Goal: Transaction & Acquisition: Download file/media

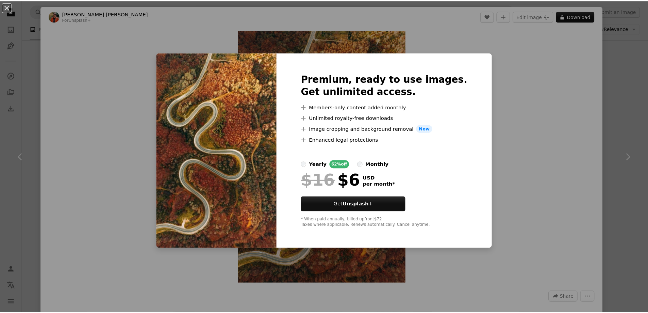
scroll to position [204, 0]
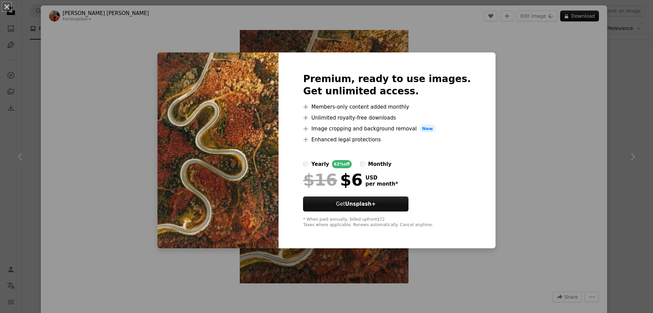
click at [524, 147] on div "An X shape Premium, ready to use images. Get unlimited access. A plus sign Memb…" at bounding box center [326, 156] width 653 height 313
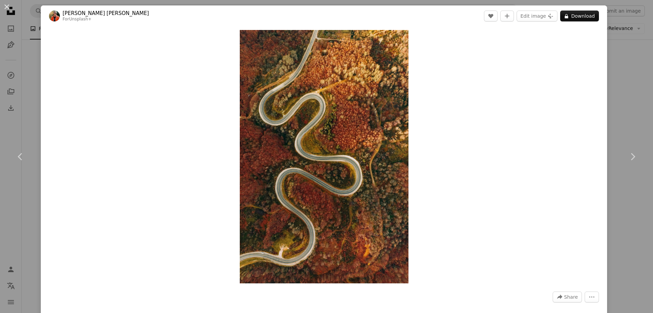
click at [620, 87] on div "An X shape Chevron left Chevron right [PERSON_NAME] [PERSON_NAME] For Unsplash+…" at bounding box center [326, 156] width 653 height 313
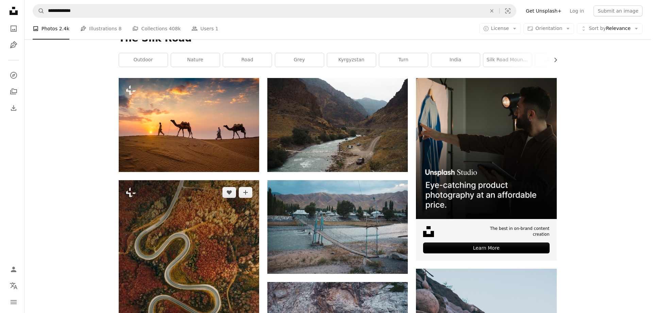
scroll to position [170, 0]
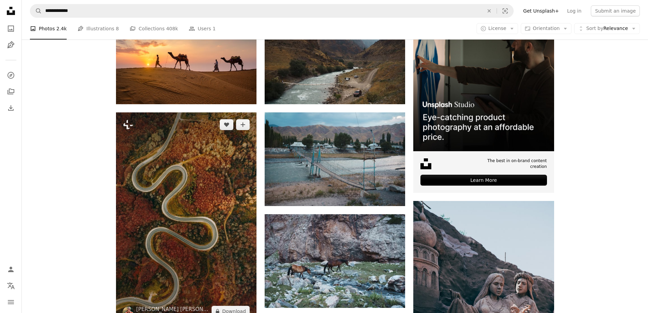
click at [183, 145] on img at bounding box center [186, 217] width 141 height 211
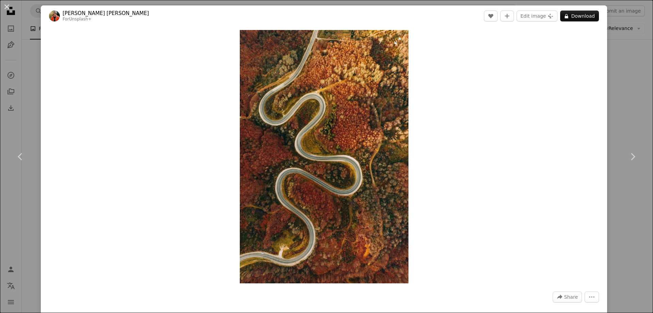
click at [314, 149] on img "Zoom in on this image" at bounding box center [324, 156] width 169 height 253
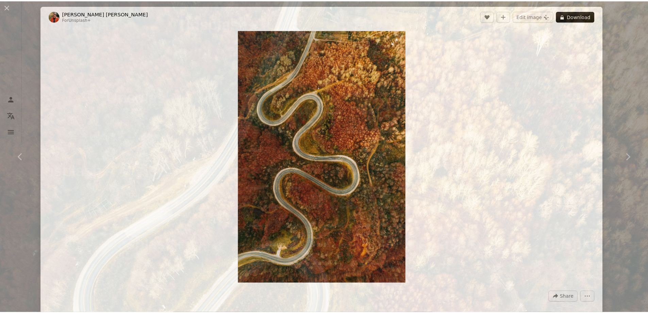
scroll to position [330, 0]
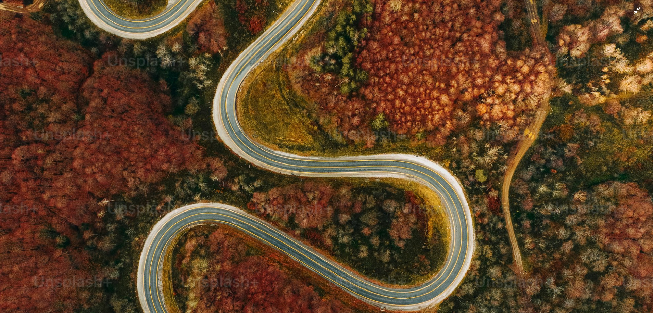
click at [574, 95] on img "Zoom out on this image" at bounding box center [327, 159] width 654 height 981
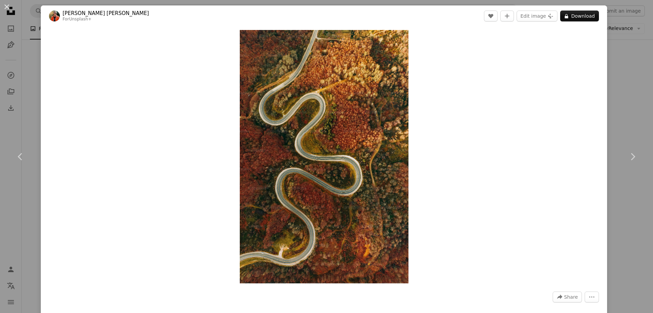
click at [626, 74] on div "An X shape Chevron left Chevron right [PERSON_NAME] [PERSON_NAME] For Unsplash+…" at bounding box center [326, 156] width 653 height 313
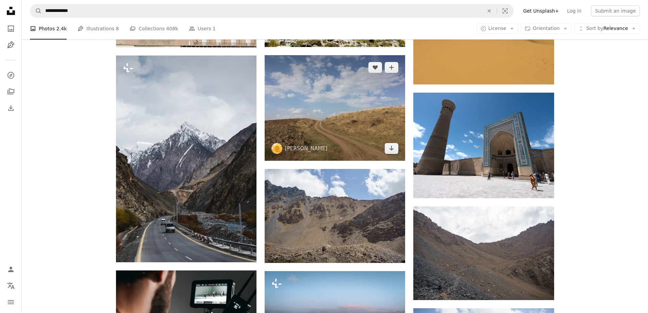
scroll to position [1123, 0]
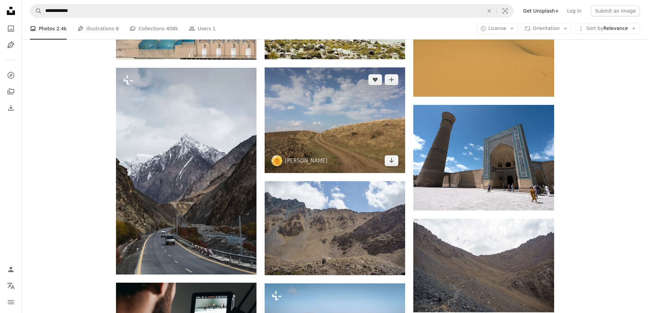
click at [333, 140] on img at bounding box center [335, 119] width 141 height 105
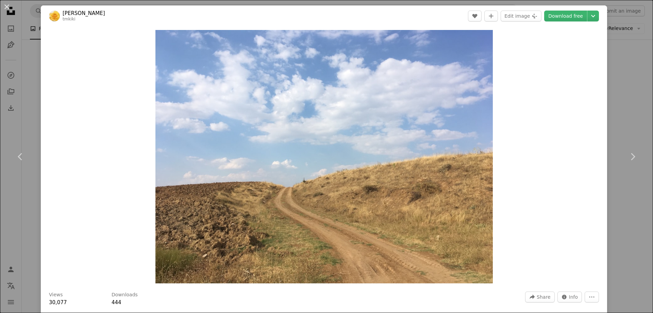
click at [624, 90] on div "An X shape Chevron left Chevron right Asako K tmkiki A heart A plus sign Edit i…" at bounding box center [326, 156] width 653 height 313
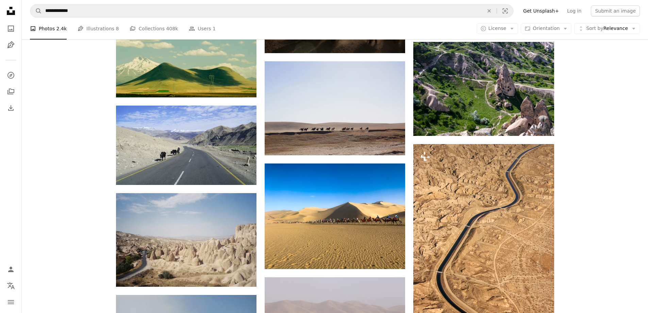
scroll to position [5002, 0]
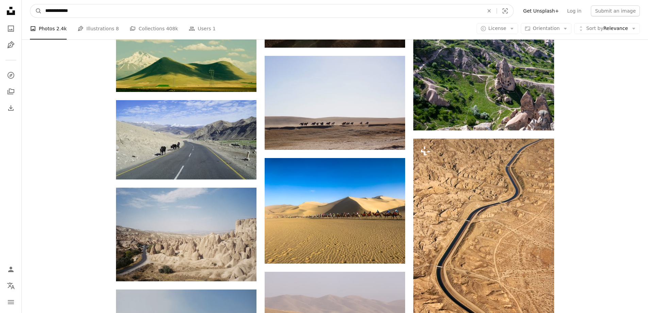
drag, startPoint x: 149, startPoint y: 7, endPoint x: 0, endPoint y: -3, distance: 149.7
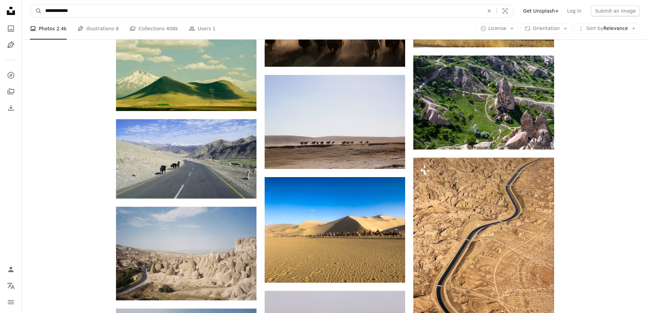
paste input "Find visuals sitewide"
type input "*******"
click button "A magnifying glass" at bounding box center [36, 10] width 12 height 13
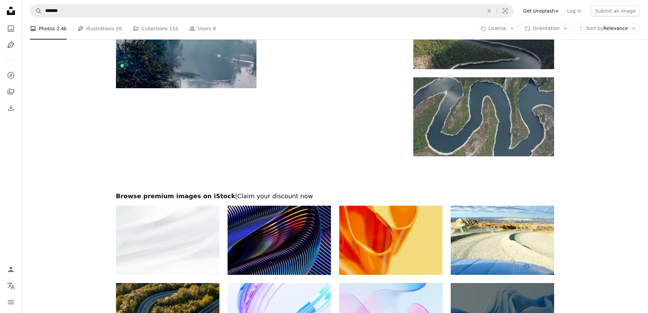
scroll to position [919, 0]
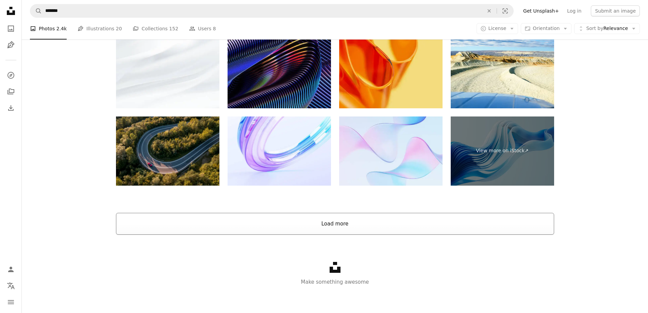
click at [363, 226] on button "Load more" at bounding box center [335, 224] width 438 height 22
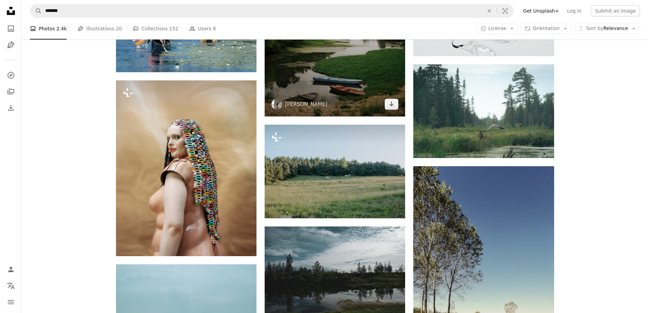
scroll to position [1830, 0]
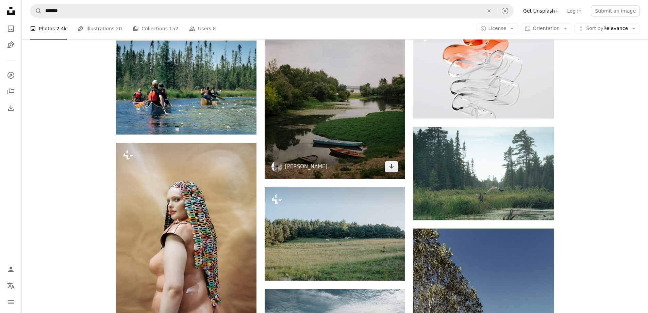
click at [337, 121] on img at bounding box center [335, 74] width 141 height 210
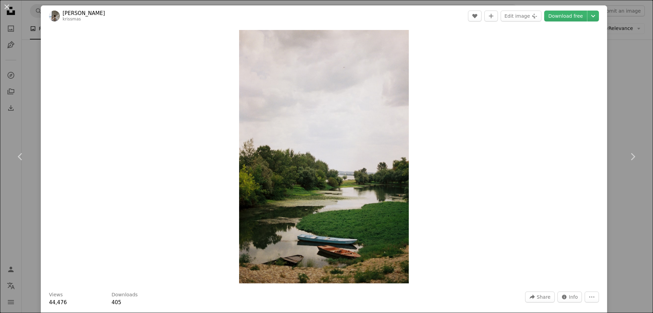
click at [622, 108] on div "An X shape Chevron left Chevron right [PERSON_NAME] A heart A plus sign Edit im…" at bounding box center [326, 156] width 653 height 313
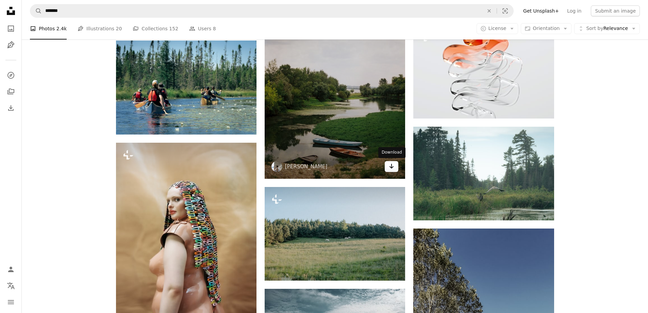
click at [389, 171] on link "Arrow pointing down" at bounding box center [392, 166] width 14 height 11
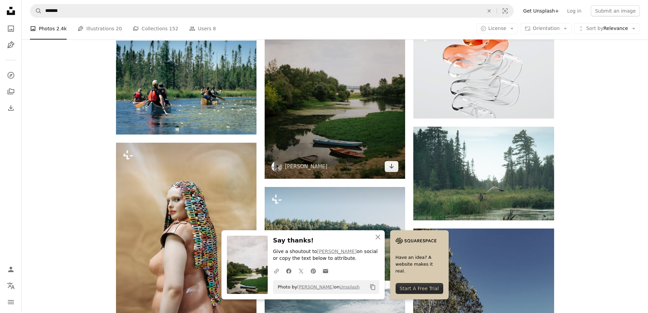
click at [368, 129] on img at bounding box center [335, 74] width 141 height 210
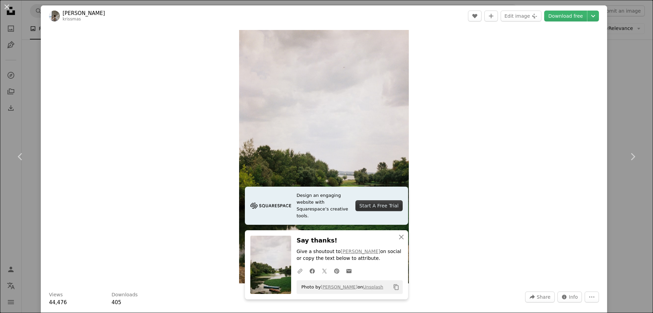
click at [626, 93] on div "An X shape Chevron left Chevron right Design an engaging website with Squarespa…" at bounding box center [326, 156] width 653 height 313
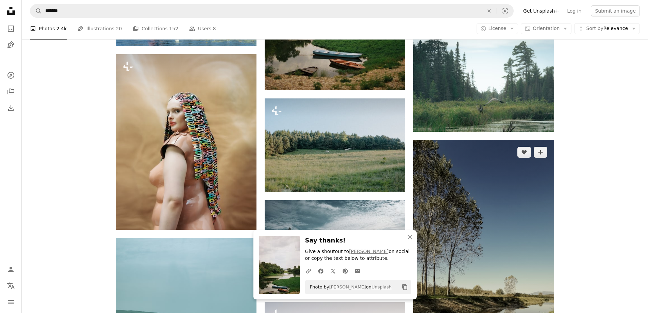
scroll to position [2034, 0]
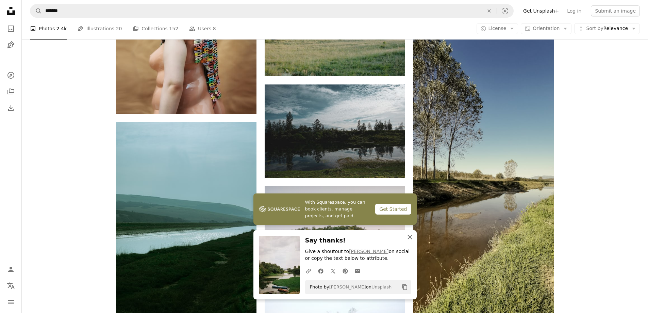
click at [410, 238] on icon "An X shape" at bounding box center [410, 237] width 8 height 8
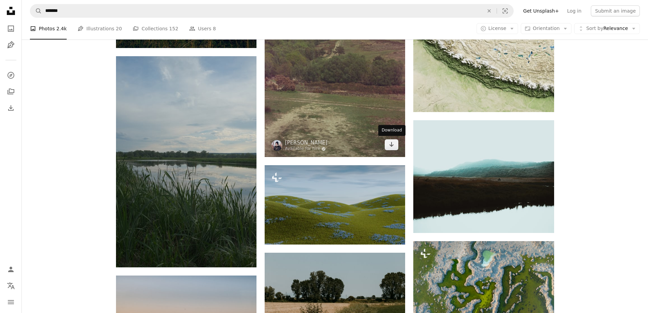
scroll to position [3362, 0]
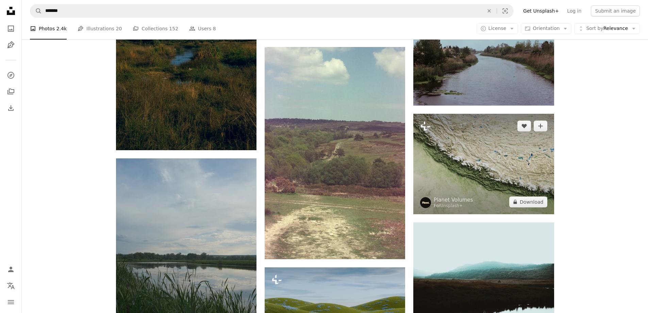
click at [486, 167] on img at bounding box center [483, 164] width 141 height 100
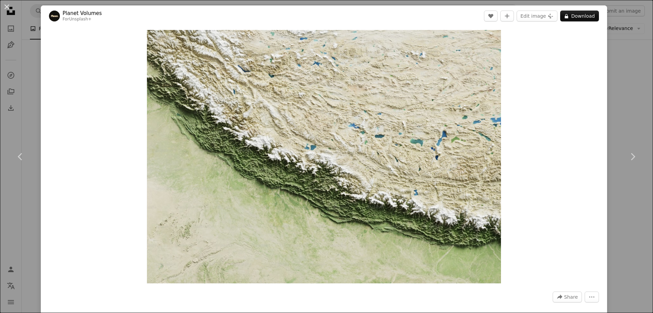
click at [627, 88] on div "An X shape Chevron left Chevron right Planet Volumes For Unsplash+ A heart A pl…" at bounding box center [326, 156] width 653 height 313
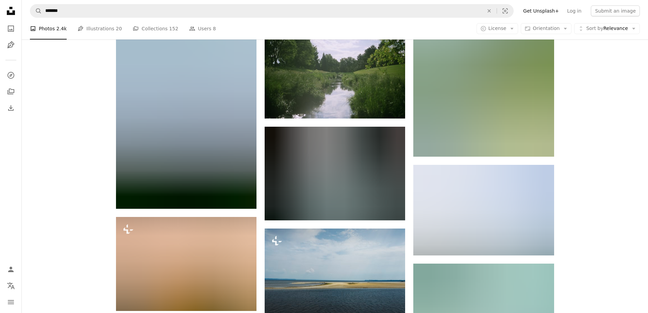
scroll to position [7990, 0]
